Goal: Task Accomplishment & Management: Complete application form

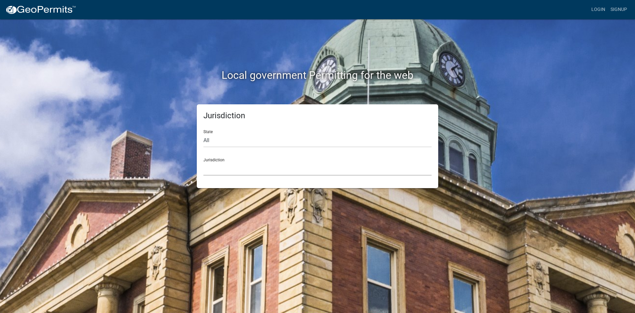
click at [240, 172] on select "Custer County, Colorado Carroll County, Georgia Cook County, Georgia Crawford C…" at bounding box center [317, 169] width 228 height 14
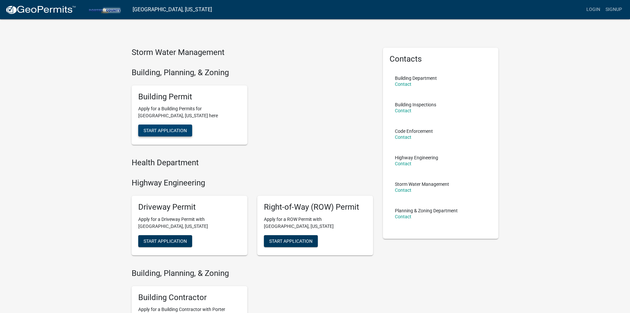
click at [180, 130] on span "Start Application" at bounding box center [165, 130] width 43 height 5
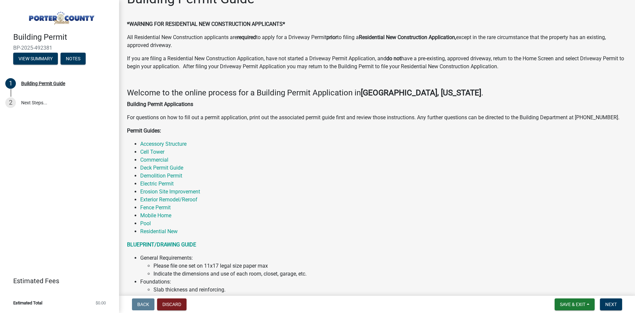
scroll to position [33, 0]
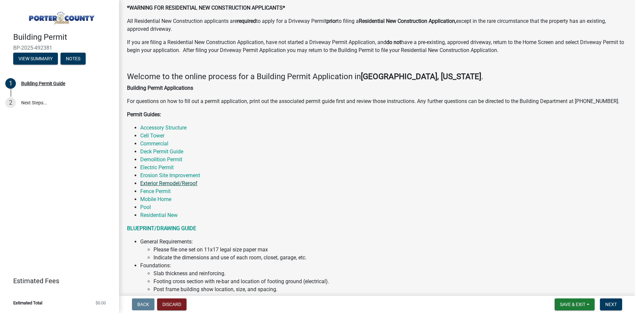
click at [168, 181] on link "Exterior Remodel/Reroof" at bounding box center [168, 183] width 57 height 6
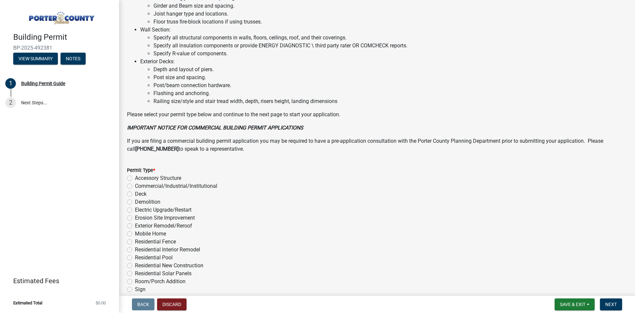
scroll to position [430, 0]
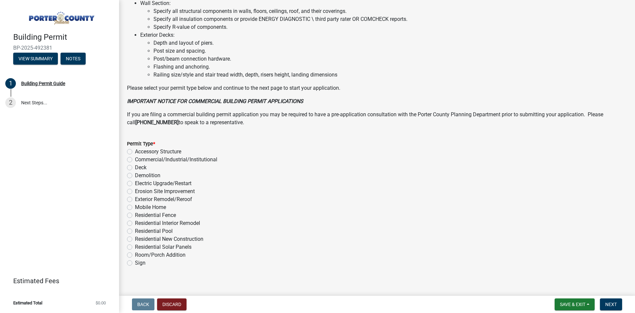
click at [161, 199] on label "Exterior Remodel/Reroof" at bounding box center [163, 199] width 57 height 8
click at [139, 199] on input "Exterior Remodel/Reroof" at bounding box center [137, 197] width 4 height 4
radio input "true"
click at [614, 302] on span "Next" at bounding box center [611, 303] width 12 height 5
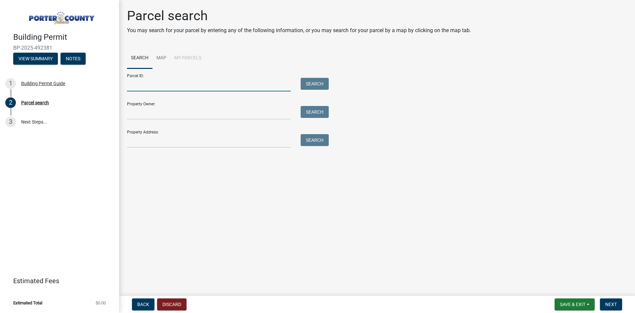
click at [186, 86] on input "Parcel ID:" at bounding box center [209, 85] width 164 height 14
click at [168, 111] on input "Property Owner:" at bounding box center [209, 113] width 164 height 14
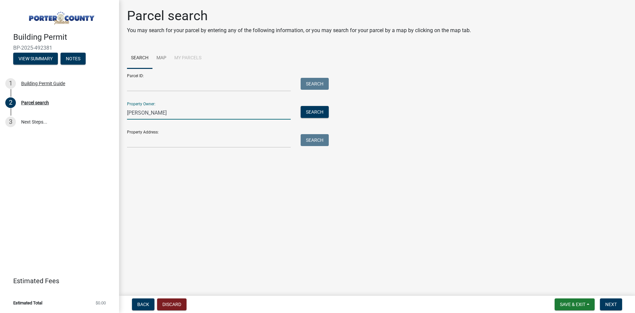
type input "Anthony Piunti"
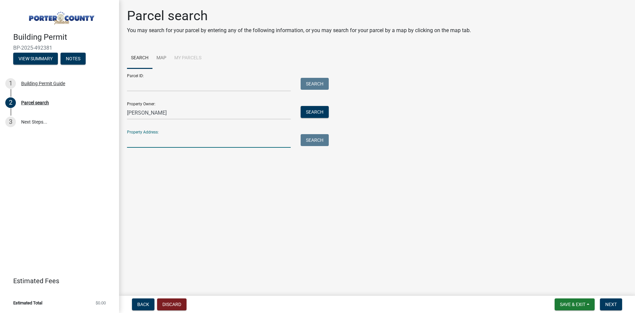
click at [186, 145] on input "Property Address:" at bounding box center [209, 141] width 164 height 14
click at [320, 108] on button "Search" at bounding box center [315, 112] width 28 height 12
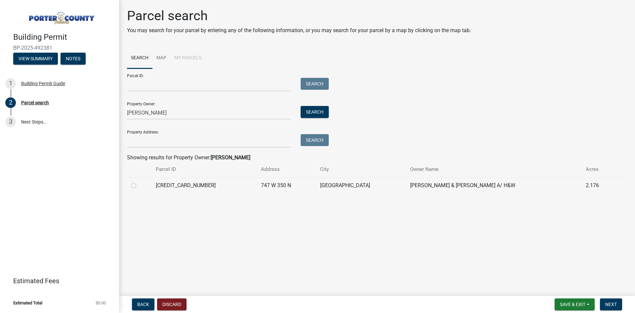
click at [139, 181] on label at bounding box center [139, 181] width 0 height 0
click at [139, 185] on input "radio" at bounding box center [141, 183] width 4 height 4
radio input "true"
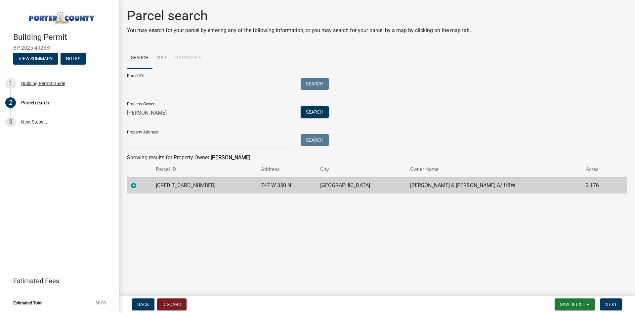
drag, startPoint x: 419, startPoint y: 158, endPoint x: 413, endPoint y: 158, distance: 6.6
click at [419, 158] on div "Showing results for Property Owner: Anthony Piunti" at bounding box center [377, 157] width 500 height 8
click at [184, 142] on input "Property Address:" at bounding box center [209, 141] width 164 height 14
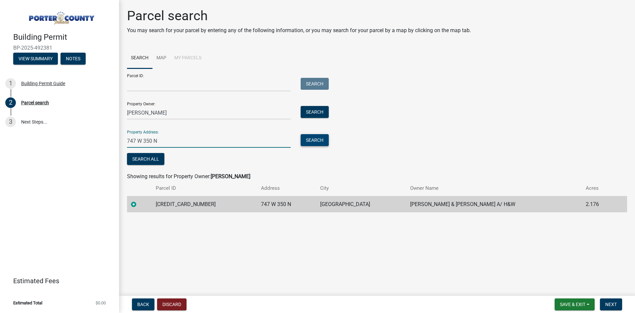
type input "747 W 350 N"
click at [320, 141] on button "Search" at bounding box center [315, 140] width 28 height 12
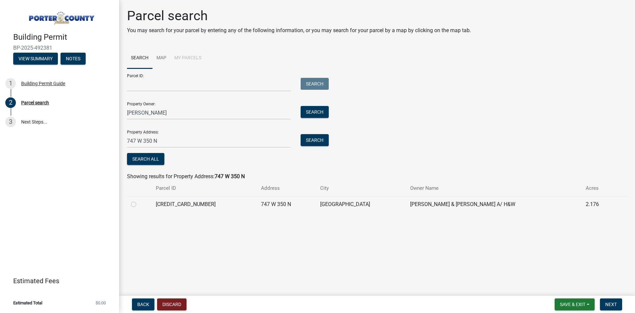
click at [129, 200] on td at bounding box center [139, 204] width 25 height 16
click at [138, 204] on div at bounding box center [139, 204] width 17 height 8
click at [139, 200] on label at bounding box center [139, 200] width 0 height 0
click at [139, 204] on input "radio" at bounding box center [141, 202] width 4 height 4
radio input "true"
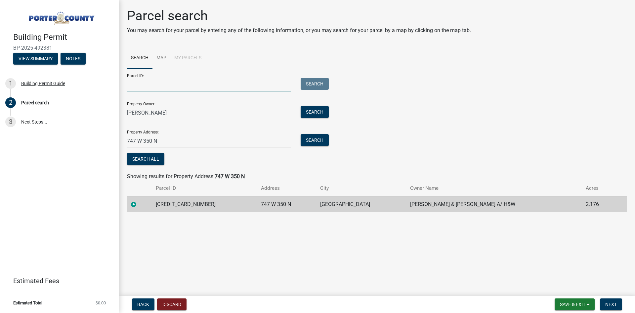
click at [208, 82] on input "Parcel ID:" at bounding box center [209, 85] width 164 height 14
type input "[CREDIT_CARD_NUMBER]"
click at [566, 118] on div "Parcel ID: 640815251006000019 Search Property Owner: Anthony Piunti Search Prop…" at bounding box center [377, 117] width 500 height 98
click at [611, 304] on span "Next" at bounding box center [611, 303] width 12 height 5
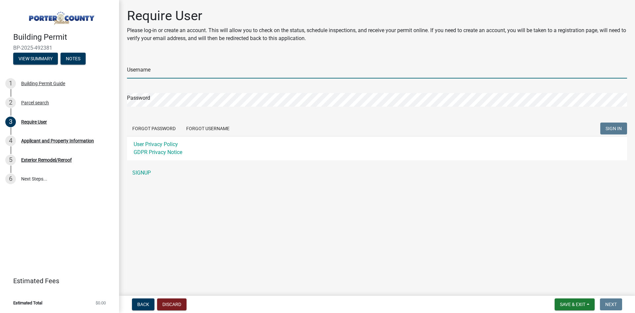
click at [237, 78] on input "Username" at bounding box center [377, 72] width 500 height 14
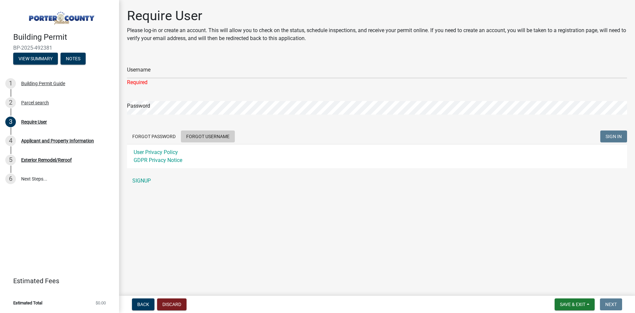
click at [220, 127] on form "Username Required Password Forgot Password Forgot Username SIGN IN User Privacy…" at bounding box center [377, 112] width 500 height 112
click at [204, 134] on button "Forgot Username" at bounding box center [208, 136] width 54 height 12
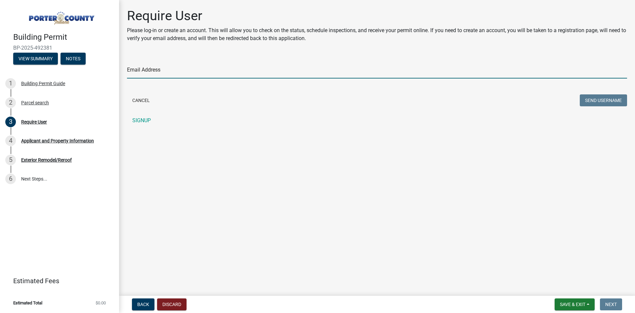
click at [215, 73] on input "Email Address" at bounding box center [377, 72] width 500 height 14
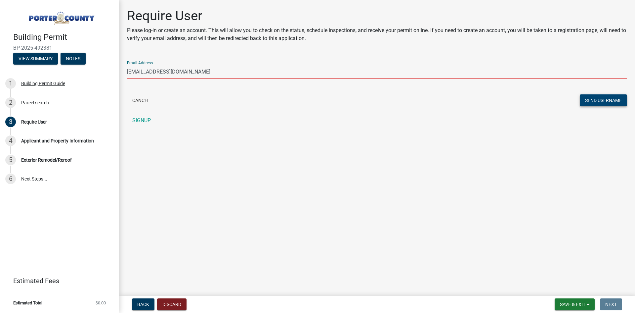
type input "[EMAIL_ADDRESS][DOMAIN_NAME]"
click at [611, 101] on button "Send Username" at bounding box center [603, 100] width 47 height 12
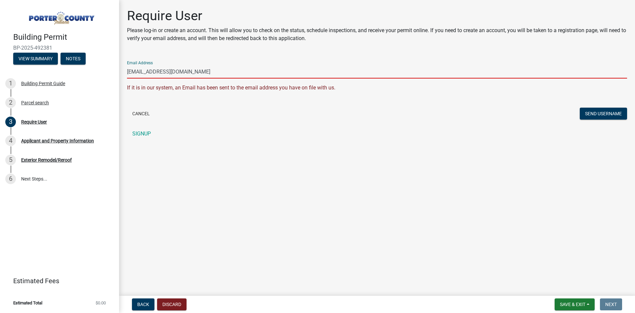
click at [171, 75] on input "[EMAIL_ADDRESS][DOMAIN_NAME]" at bounding box center [377, 72] width 500 height 14
click at [31, 119] on div "Require User" at bounding box center [34, 121] width 26 height 5
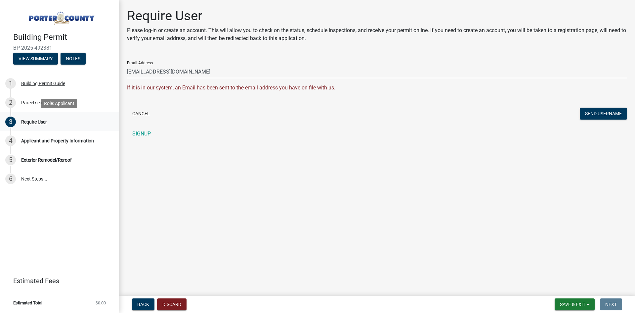
click at [38, 120] on div "Require User" at bounding box center [34, 121] width 26 height 5
click at [140, 133] on link "SIGNUP" at bounding box center [377, 133] width 500 height 13
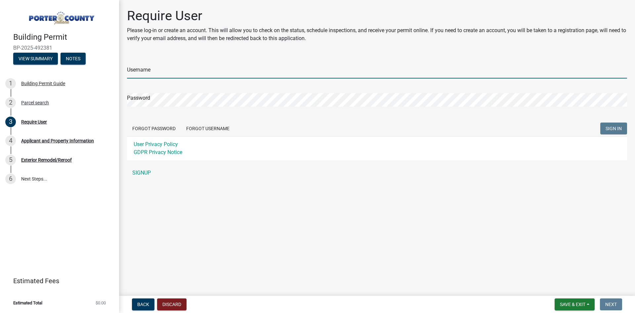
click at [229, 74] on input "Username" at bounding box center [377, 72] width 500 height 14
type input "gracearnett"
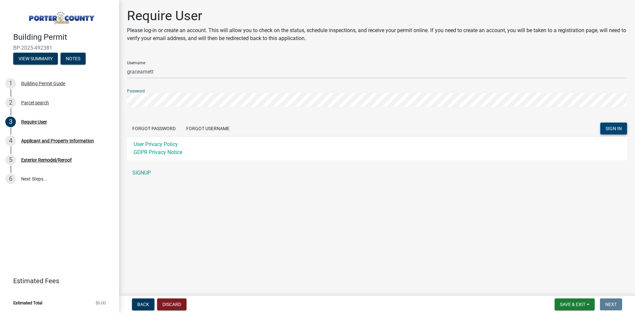
click at [614, 123] on button "SIGN IN" at bounding box center [613, 128] width 27 height 12
click at [622, 126] on button "SIGN IN" at bounding box center [613, 128] width 27 height 12
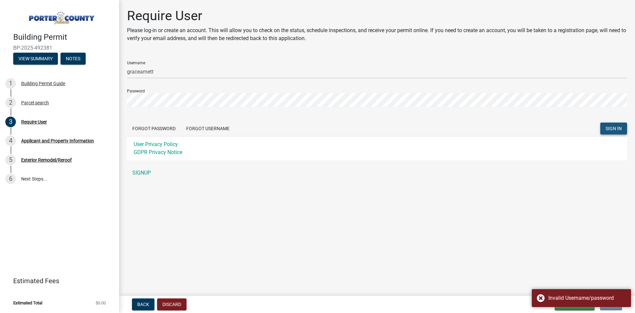
click at [617, 132] on button "SIGN IN" at bounding box center [613, 128] width 27 height 12
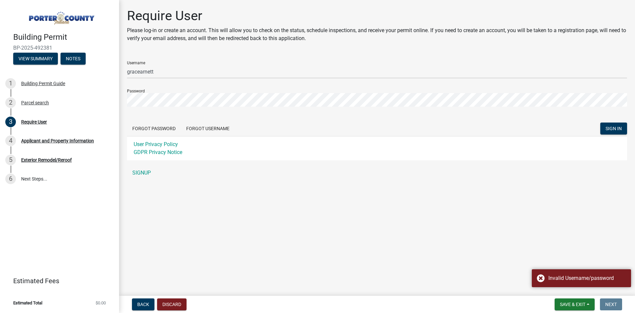
click at [392, 92] on div "Password" at bounding box center [377, 95] width 500 height 23
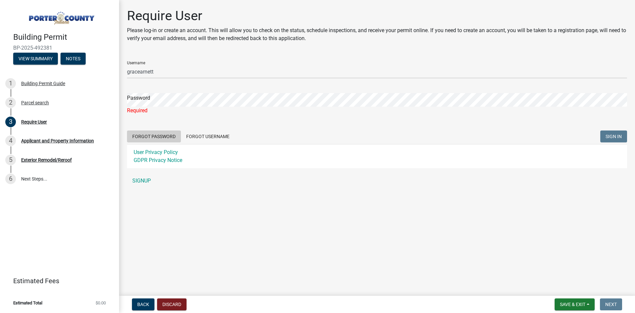
click at [152, 134] on button "Forgot Password" at bounding box center [154, 136] width 54 height 12
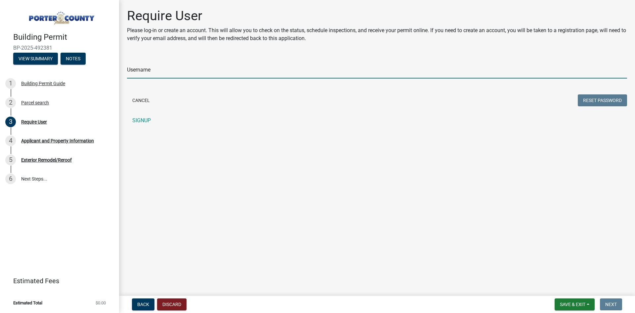
click at [216, 71] on input "Username" at bounding box center [377, 72] width 500 height 14
type input "gracearnett"
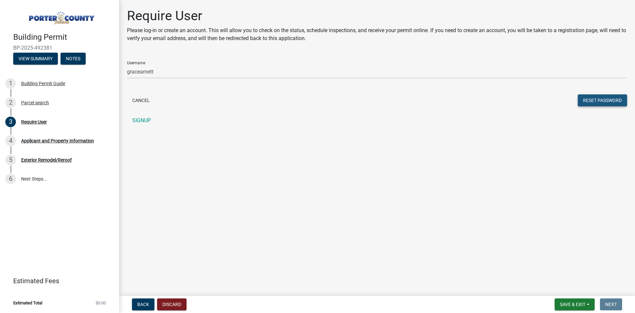
click at [595, 105] on button "Reset Password" at bounding box center [602, 100] width 49 height 12
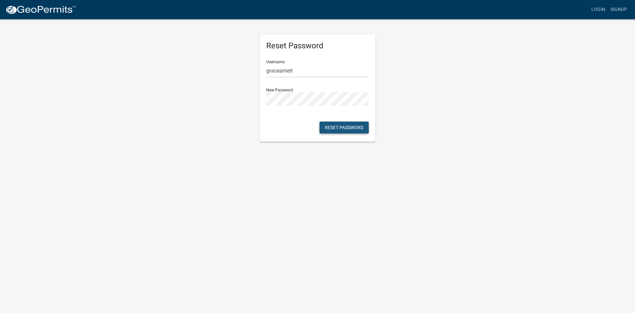
click at [351, 131] on button "Reset Password" at bounding box center [343, 127] width 49 height 12
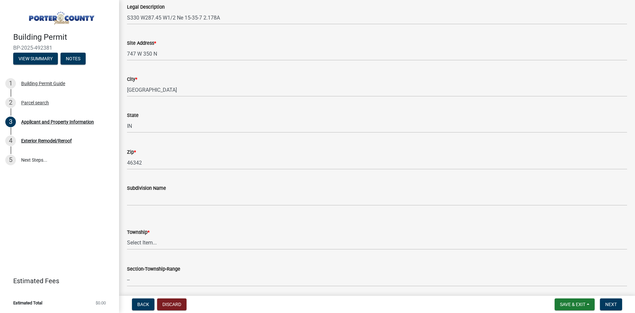
scroll to position [132, 0]
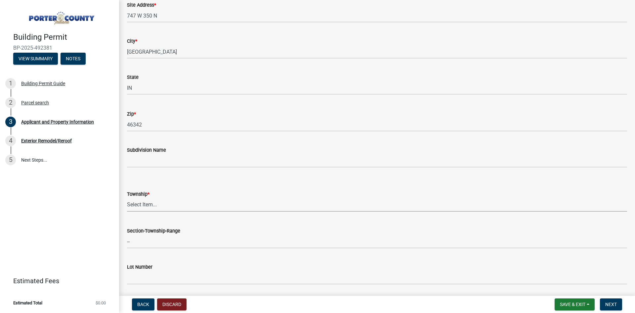
click at [177, 202] on select "Select Item... [PERSON_NAME][GEOGRAPHIC_DATA] [PERSON_NAME][GEOGRAPHIC_DATA] [G…" at bounding box center [377, 205] width 500 height 14
click at [127, 198] on select "Select Item... [PERSON_NAME][GEOGRAPHIC_DATA] [PERSON_NAME][GEOGRAPHIC_DATA] [G…" at bounding box center [377, 205] width 500 height 14
select select "4e6cbcac-7d48-4f78-b019-902ed53214cd"
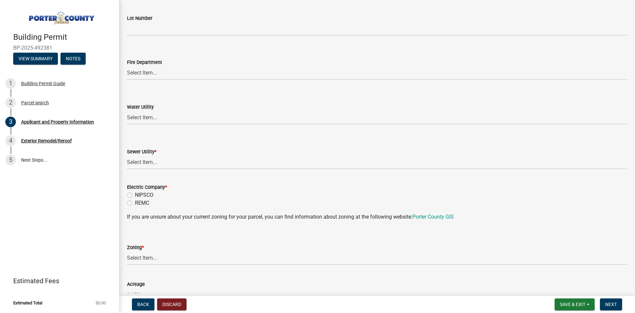
scroll to position [397, 0]
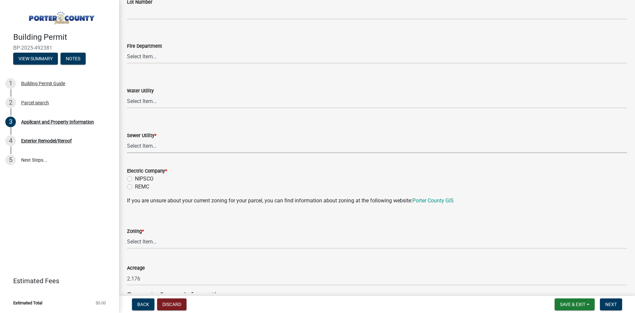
click at [195, 147] on select "Select Item... Aqua [US_STATE] Inc Damon Run Falling Waters Lake Eliza - LEACD …" at bounding box center [377, 146] width 500 height 14
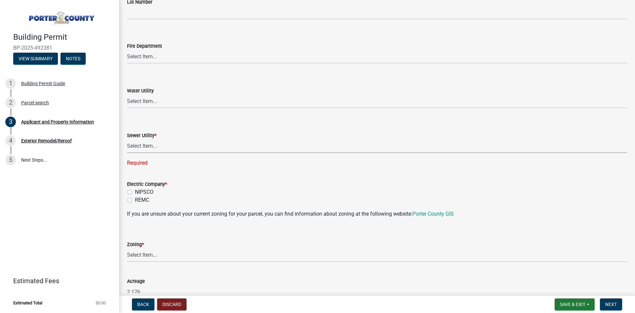
click at [277, 147] on select "Select Item... Aqua [US_STATE] Inc Damon Run Falling Waters Lake Eliza - LEACD …" at bounding box center [377, 146] width 500 height 14
click at [127, 139] on select "Select Item... Aqua [US_STATE] Inc Damon Run Falling Waters Lake Eliza - LEACD …" at bounding box center [377, 146] width 500 height 14
select select "c796f995-08fe-487b-a20e-70ab553361d3"
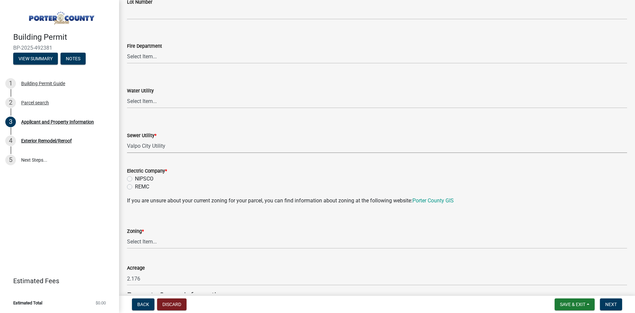
click at [151, 175] on label "NIPSCO" at bounding box center [144, 179] width 19 height 8
click at [139, 175] on input "NIPSCO" at bounding box center [137, 177] width 4 height 4
radio input "true"
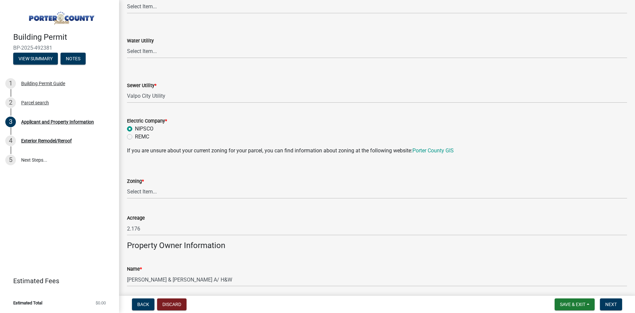
scroll to position [463, 0]
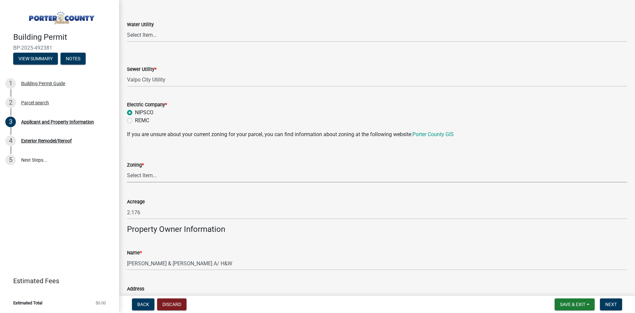
click at [223, 174] on select "Select Item... A1 A2 CH CM CN I1 I2 I3 IN MP OT P1 P2 PUD R1 R2 R3 R4 RL RR" at bounding box center [377, 176] width 500 height 14
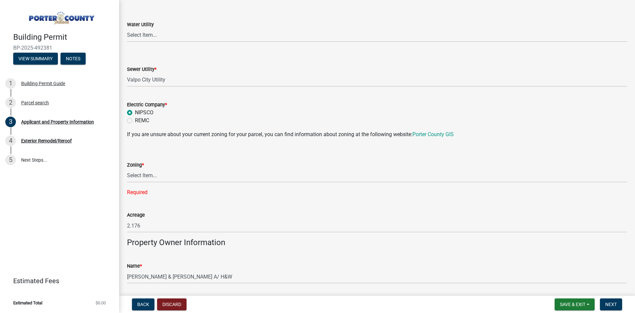
click at [220, 189] on wm-data-entity-input-list "Property Location Information Parcel Number [CREDIT_CARD_NUMBER] Legal Descript…" at bounding box center [377, 158] width 500 height 1168
click at [230, 171] on select "Select Item... A1 A2 CH CM CN I1 I2 I3 IN MP OT P1 P2 PUD R1 R2 R3 R4 RL RR" at bounding box center [377, 176] width 500 height 14
click at [127, 169] on select "Select Item... A1 A2 CH CM CN I1 I2 I3 IN MP OT P1 P2 PUD R1 R2 R3 R4 RL RR" at bounding box center [377, 176] width 500 height 14
select select "e2d1b1d7-ccc9-456b-9e96-e16306515997"
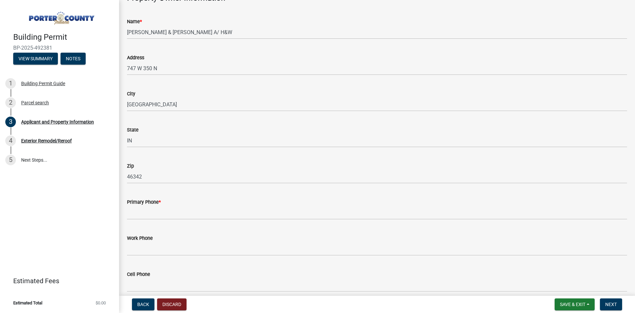
scroll to position [695, 0]
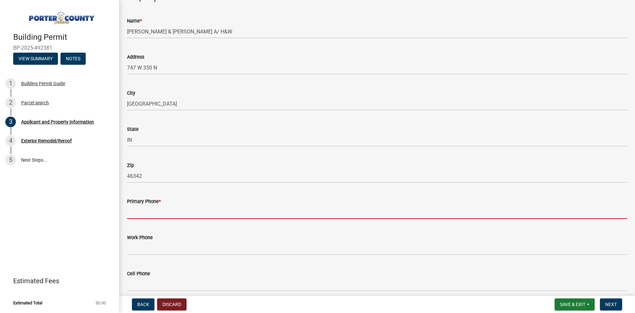
click at [231, 214] on input "Primary Phone *" at bounding box center [377, 212] width 500 height 14
paste input "[PHONE_NUMBER]"
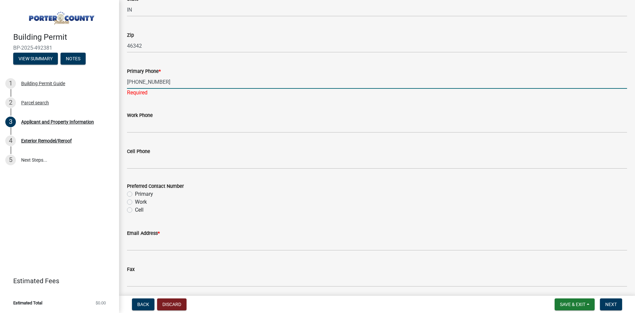
scroll to position [827, 0]
type input "[PHONE_NUMBER]"
click at [129, 189] on div "Preferred Contact Number Primary Work Cell" at bounding box center [377, 196] width 500 height 32
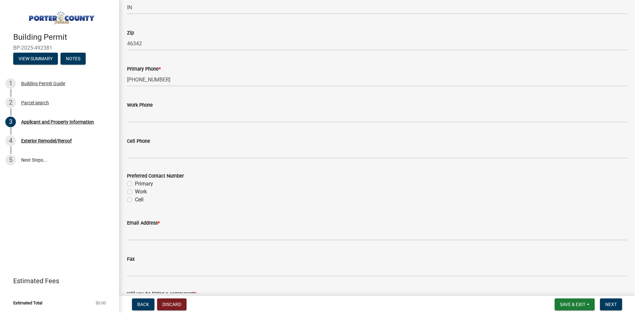
click at [135, 184] on label "Primary" at bounding box center [144, 184] width 18 height 8
click at [135, 184] on input "Primary" at bounding box center [137, 182] width 4 height 4
radio input "true"
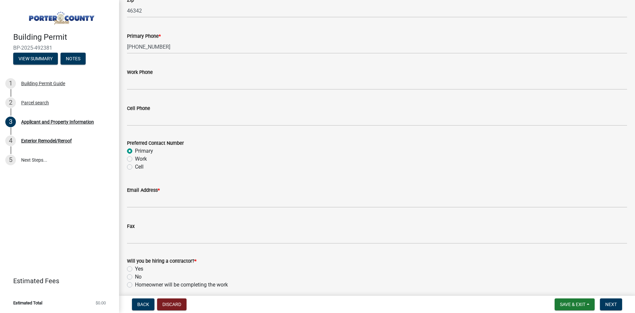
scroll to position [860, 0]
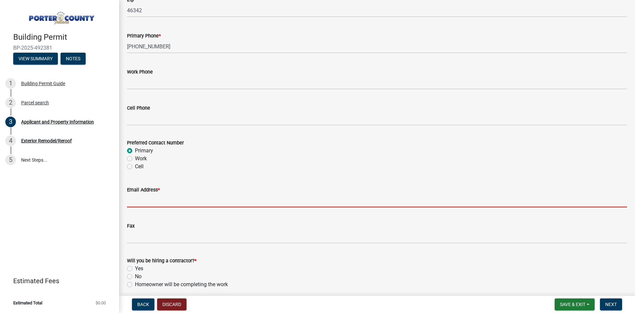
click at [148, 196] on input "Email Address *" at bounding box center [377, 200] width 500 height 14
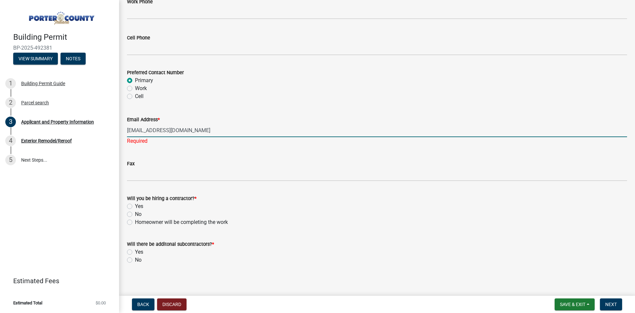
scroll to position [933, 0]
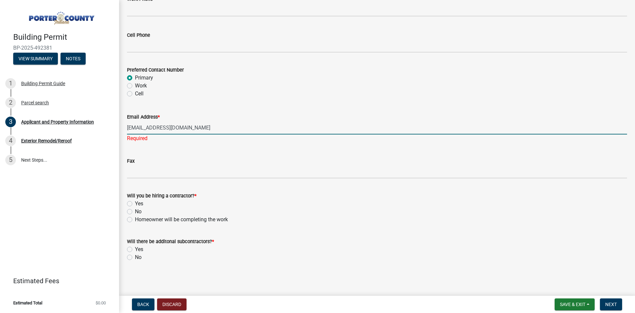
type input "[EMAIL_ADDRESS][DOMAIN_NAME]"
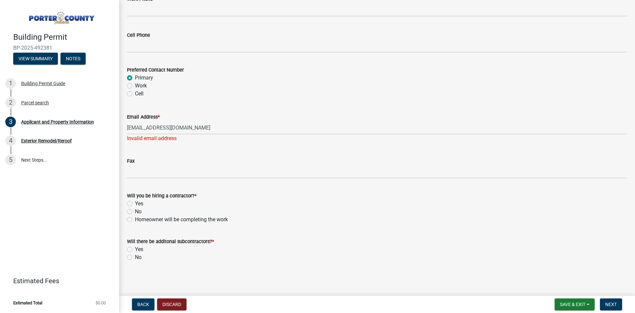
click at [135, 202] on label "Yes" at bounding box center [139, 203] width 8 height 8
click at [135, 202] on input "Yes" at bounding box center [137, 201] width 4 height 4
radio input "true"
click at [135, 255] on label "No" at bounding box center [138, 257] width 7 height 8
click at [135, 255] on input "No" at bounding box center [137, 255] width 4 height 4
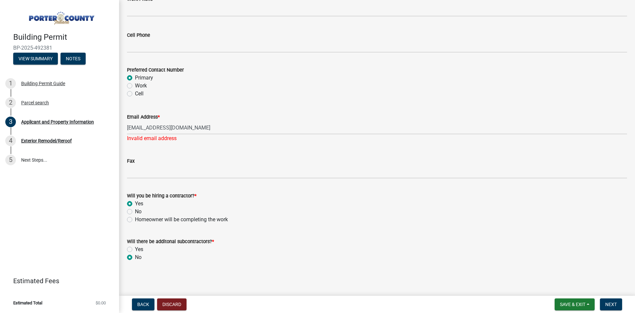
radio input "true"
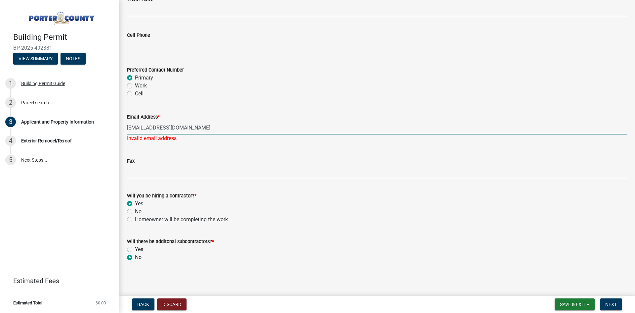
click at [219, 126] on input "[EMAIL_ADDRESS][DOMAIN_NAME]" at bounding box center [377, 128] width 500 height 14
type input "g"
type input "N"
click at [220, 129] on input "[PERSON_NAME][EMAIL_ADDRESS][DOMAIN_NAME]" at bounding box center [377, 128] width 500 height 14
click at [284, 131] on input "[PERSON_NAME][EMAIL_ADDRESS][DOMAIN_NAME]" at bounding box center [377, 128] width 500 height 14
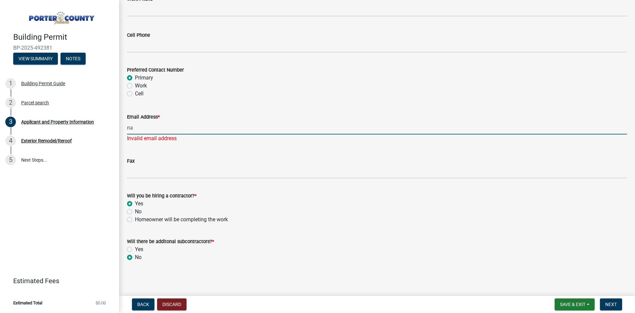
type input "n"
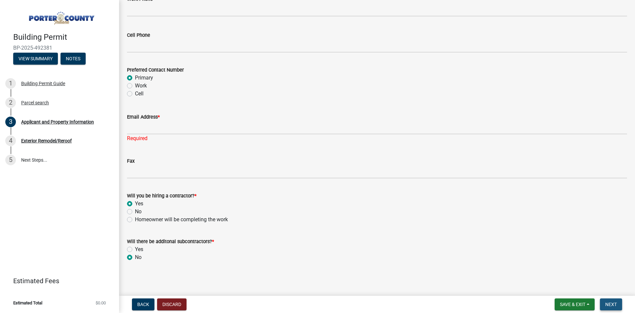
click at [613, 305] on span "Next" at bounding box center [611, 303] width 12 height 5
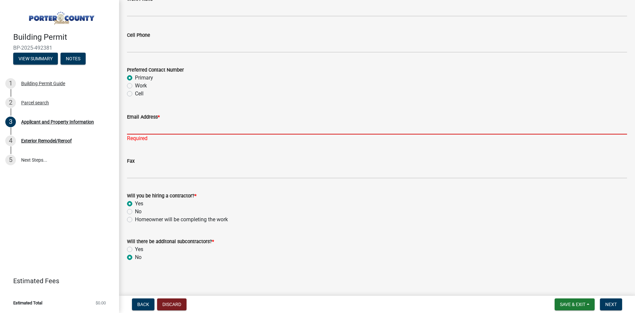
click at [189, 130] on input "Email Address *" at bounding box center [377, 128] width 500 height 14
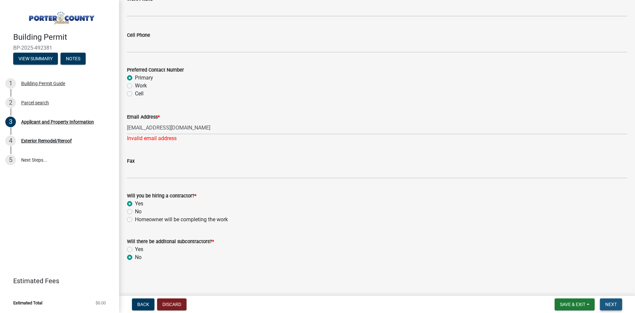
click at [613, 302] on span "Next" at bounding box center [611, 303] width 12 height 5
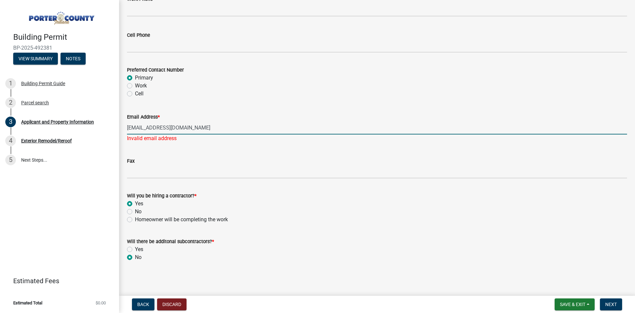
click at [194, 130] on input "[EMAIL_ADDRESS][DOMAIN_NAME]" at bounding box center [377, 128] width 500 height 14
type input "[EMAIL_ADDRESS][DOMAIN_NAME]"
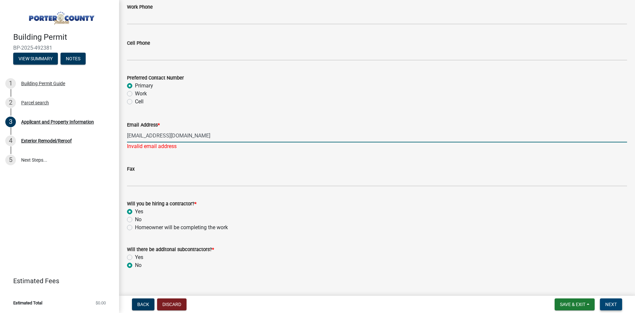
click at [613, 306] on span "Next" at bounding box center [611, 303] width 12 height 5
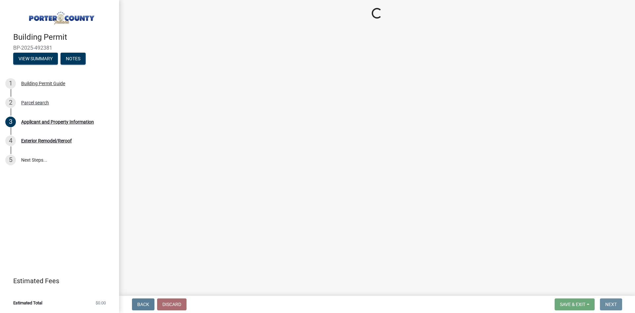
scroll to position [0, 0]
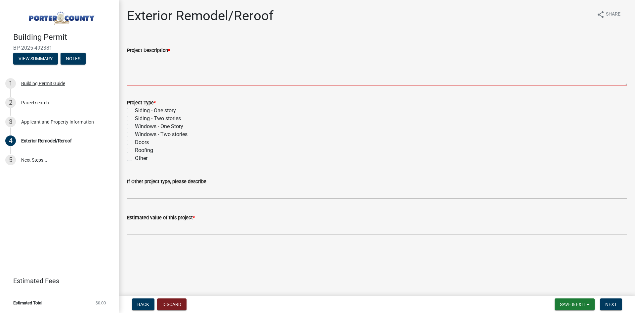
click at [160, 77] on textarea "Project Description *" at bounding box center [377, 69] width 500 height 31
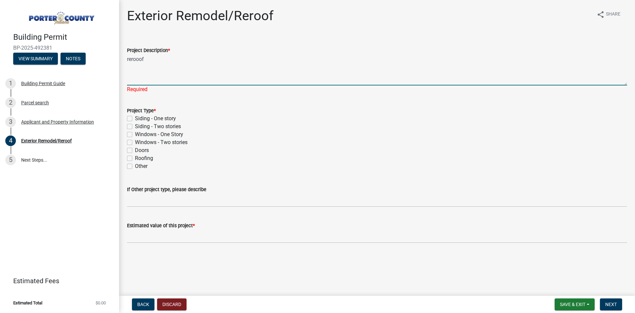
click at [316, 71] on textarea "rerooof" at bounding box center [377, 69] width 500 height 31
type textarea "reroof"
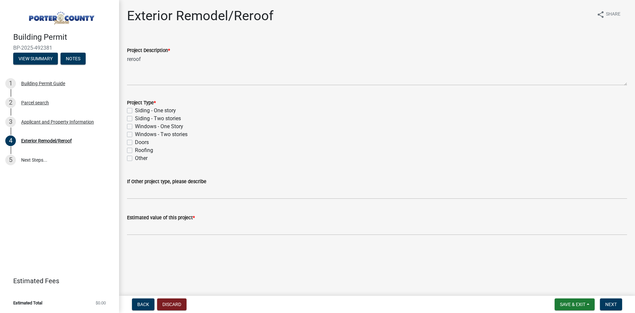
click at [135, 148] on label "Roofing" at bounding box center [144, 150] width 18 height 8
click at [135, 148] on input "Roofing" at bounding box center [137, 148] width 4 height 4
checkbox input "true"
checkbox input "false"
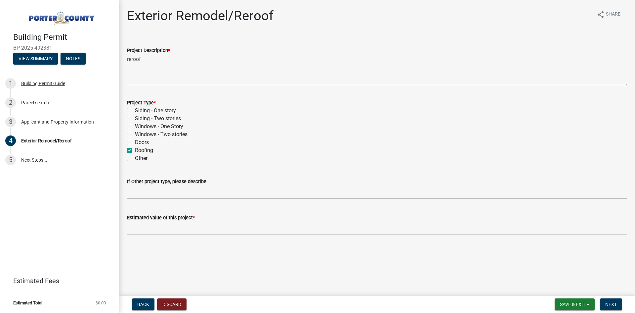
checkbox input "false"
checkbox input "true"
checkbox input "false"
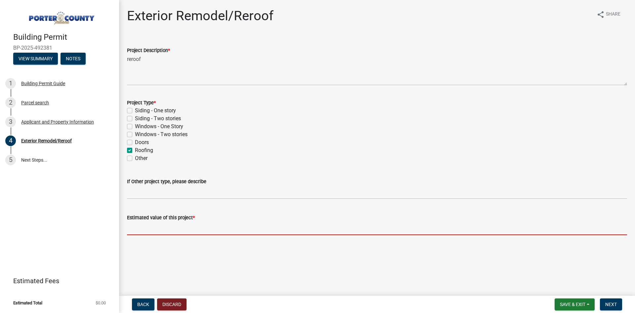
drag, startPoint x: 191, startPoint y: 233, endPoint x: 219, endPoint y: 186, distance: 54.5
click at [191, 233] on input "text" at bounding box center [377, 228] width 500 height 14
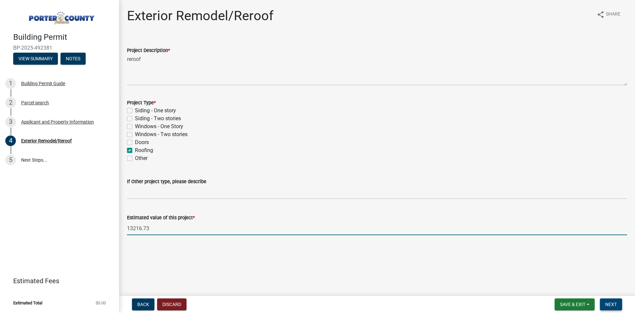
type input "13216.73"
click at [610, 303] on span "Next" at bounding box center [611, 303] width 12 height 5
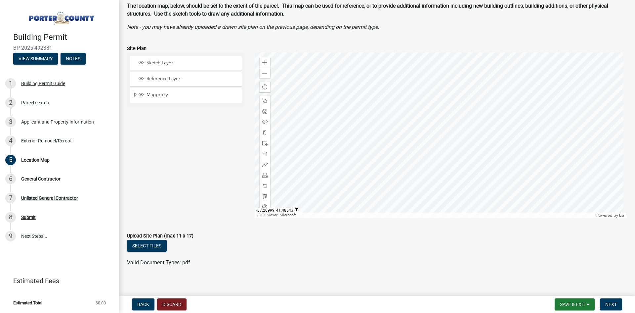
scroll to position [40, 0]
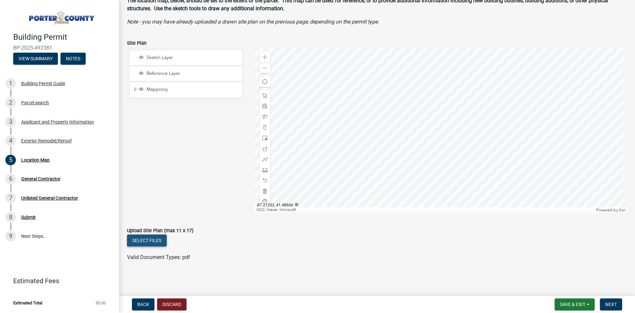
click at [151, 237] on button "Select files" at bounding box center [147, 240] width 40 height 12
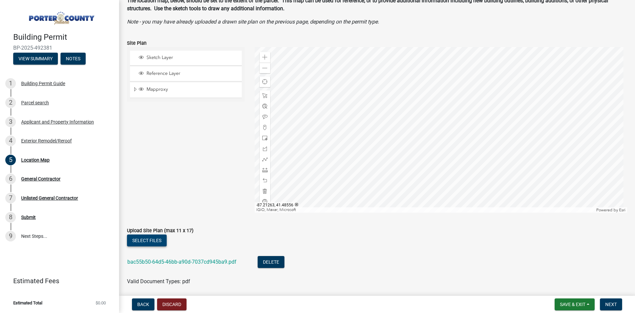
click at [149, 238] on button "Select files" at bounding box center [147, 240] width 40 height 12
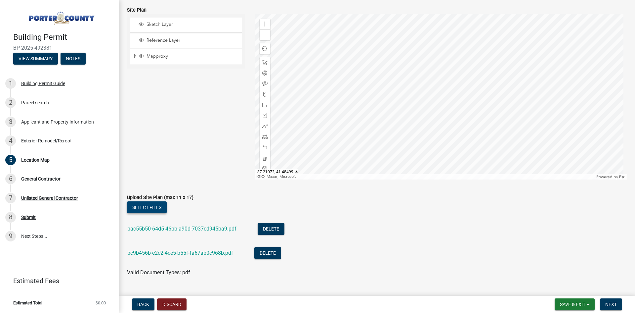
scroll to position [89, 0]
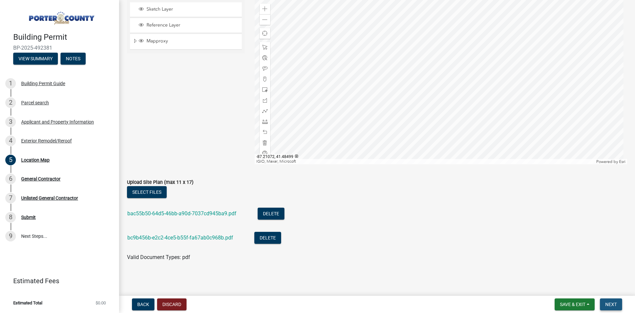
click at [608, 303] on span "Next" at bounding box center [611, 303] width 12 height 5
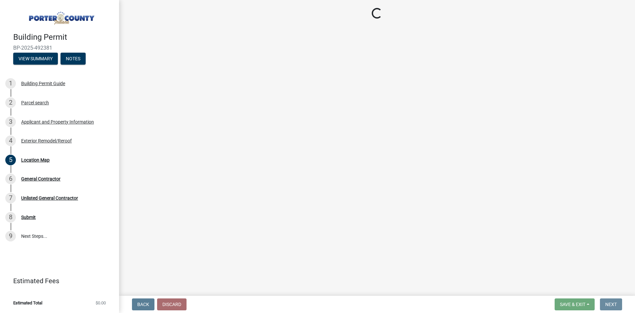
scroll to position [0, 0]
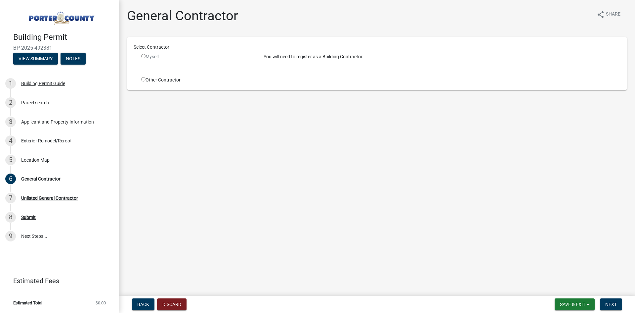
click at [144, 79] on input "radio" at bounding box center [143, 79] width 4 height 4
radio input "true"
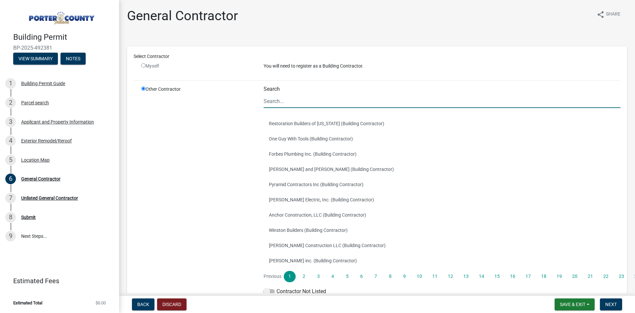
click at [305, 107] on input "Search" at bounding box center [442, 101] width 357 height 14
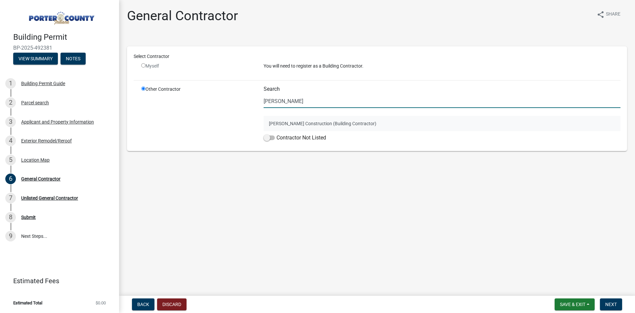
type input "[PERSON_NAME]"
click at [315, 125] on button "[PERSON_NAME] Construction (Building Contractor)" at bounding box center [442, 123] width 357 height 15
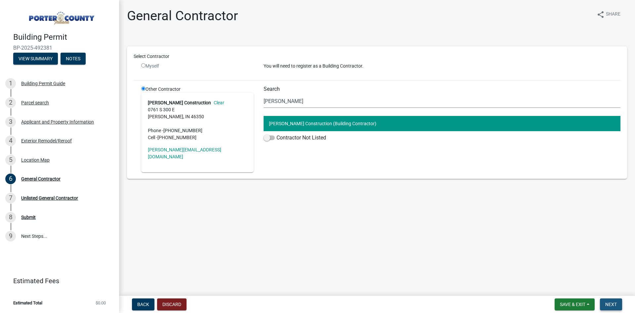
click at [611, 305] on span "Next" at bounding box center [611, 303] width 12 height 5
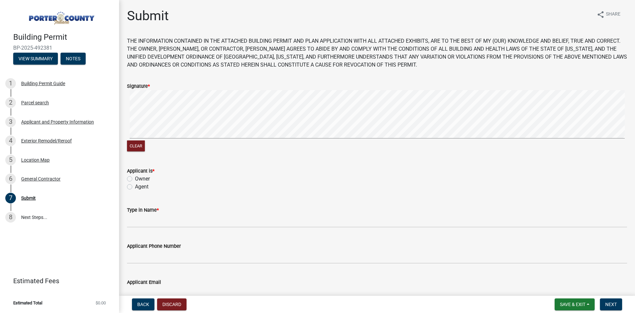
click at [135, 188] on label "Agent" at bounding box center [142, 187] width 14 height 8
click at [135, 187] on input "Agent" at bounding box center [137, 185] width 4 height 4
radio input "true"
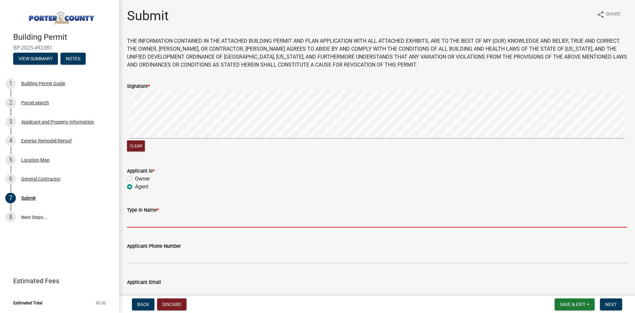
drag, startPoint x: 154, startPoint y: 222, endPoint x: 165, endPoint y: 218, distance: 11.4
click at [155, 221] on input "Type in Name *" at bounding box center [377, 221] width 500 height 14
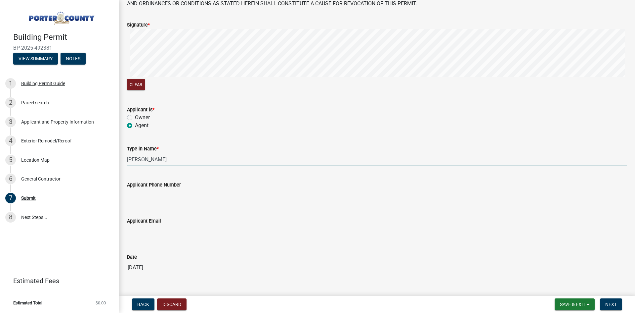
scroll to position [66, 0]
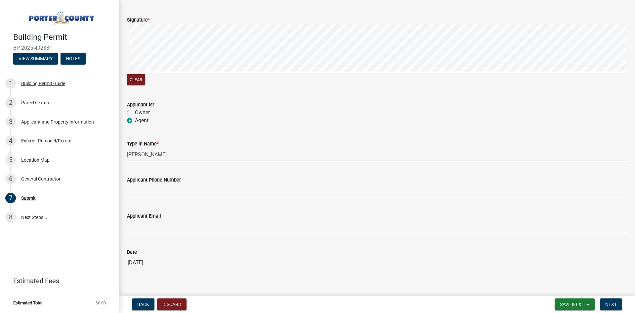
type input "[PERSON_NAME]"
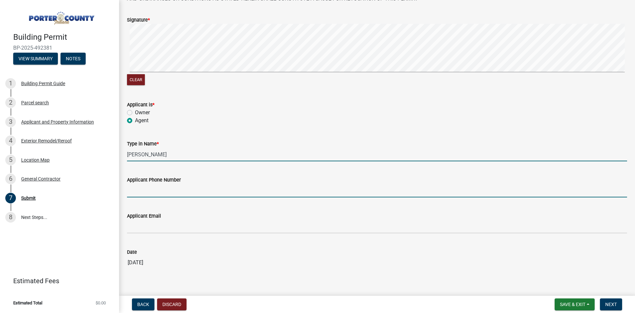
click at [164, 193] on input "Applicant Phone Number" at bounding box center [377, 191] width 500 height 14
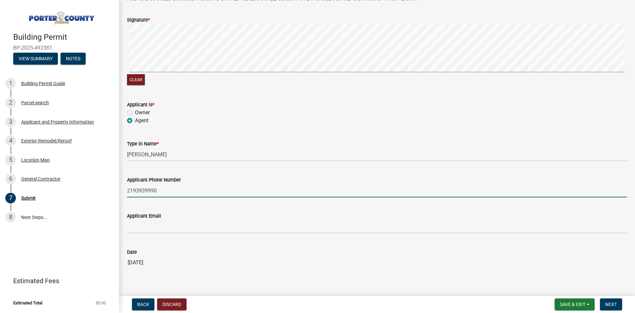
type input "2193939990"
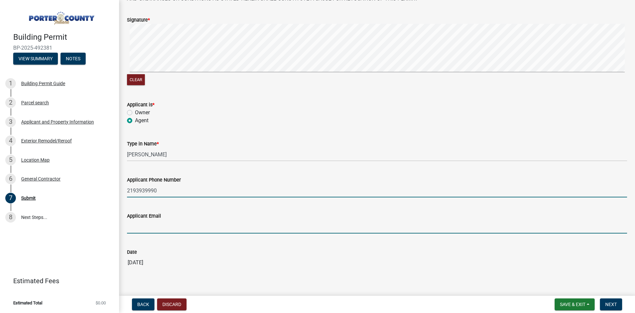
drag, startPoint x: 155, startPoint y: 224, endPoint x: 157, endPoint y: 220, distance: 3.9
click at [155, 223] on input "Applicant Email" at bounding box center [377, 227] width 500 height 14
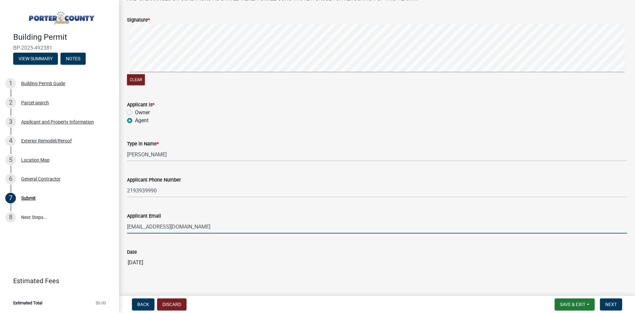
scroll to position [79, 0]
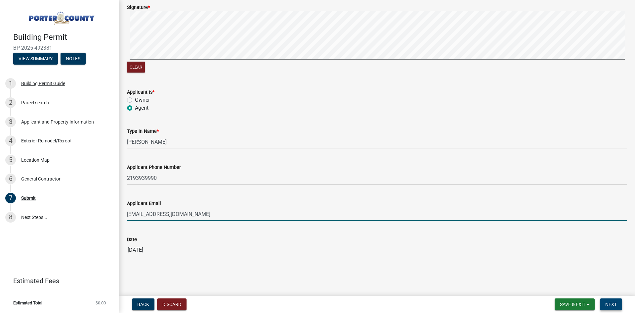
type input "[EMAIL_ADDRESS][DOMAIN_NAME]"
click at [615, 306] on span "Next" at bounding box center [611, 303] width 12 height 5
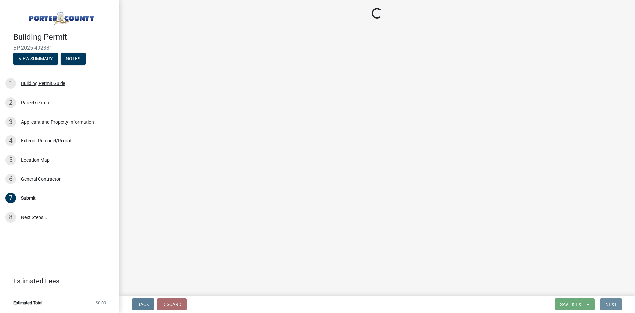
scroll to position [0, 0]
